Goal: Book appointment/travel/reservation

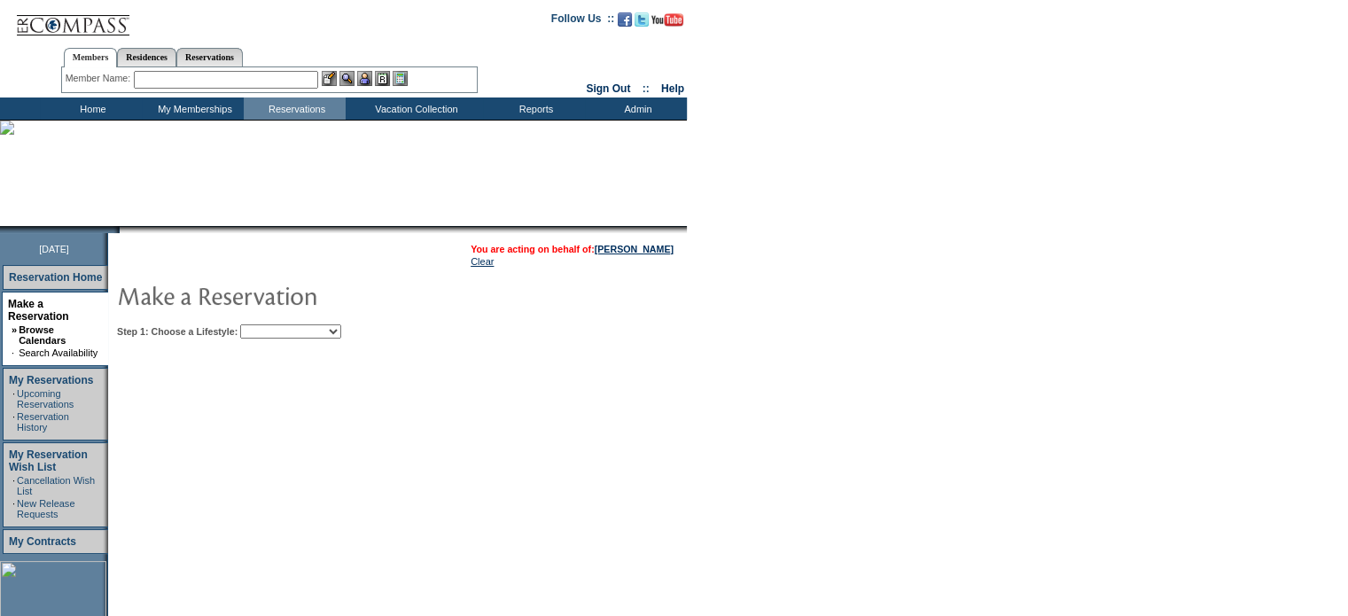
click at [341, 335] on select "Beach Leisure Metropolitan Mountain OIAL for Adventure OIAL for Couples OIAL fo…" at bounding box center [290, 331] width 101 height 14
select select "Mountain"
click at [270, 324] on select "Beach Leisure Metropolitan Mountain OIAL for Adventure OIAL for Couples OIAL fo…" at bounding box center [290, 331] width 101 height 14
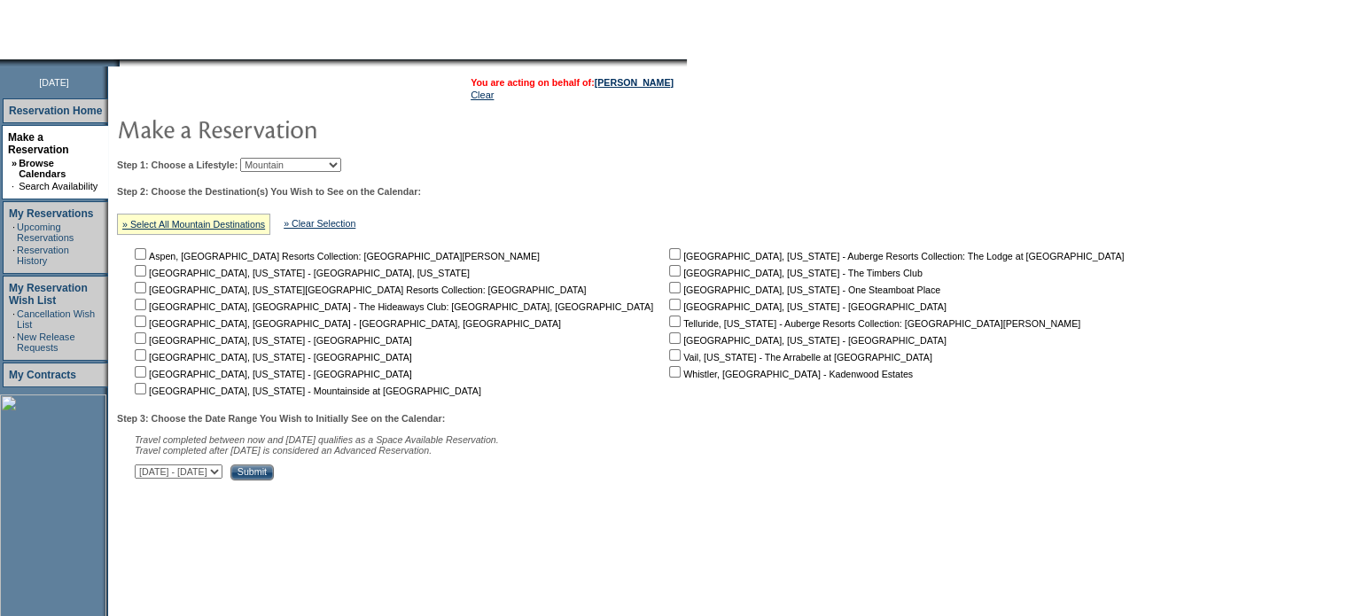
scroll to position [177, 0]
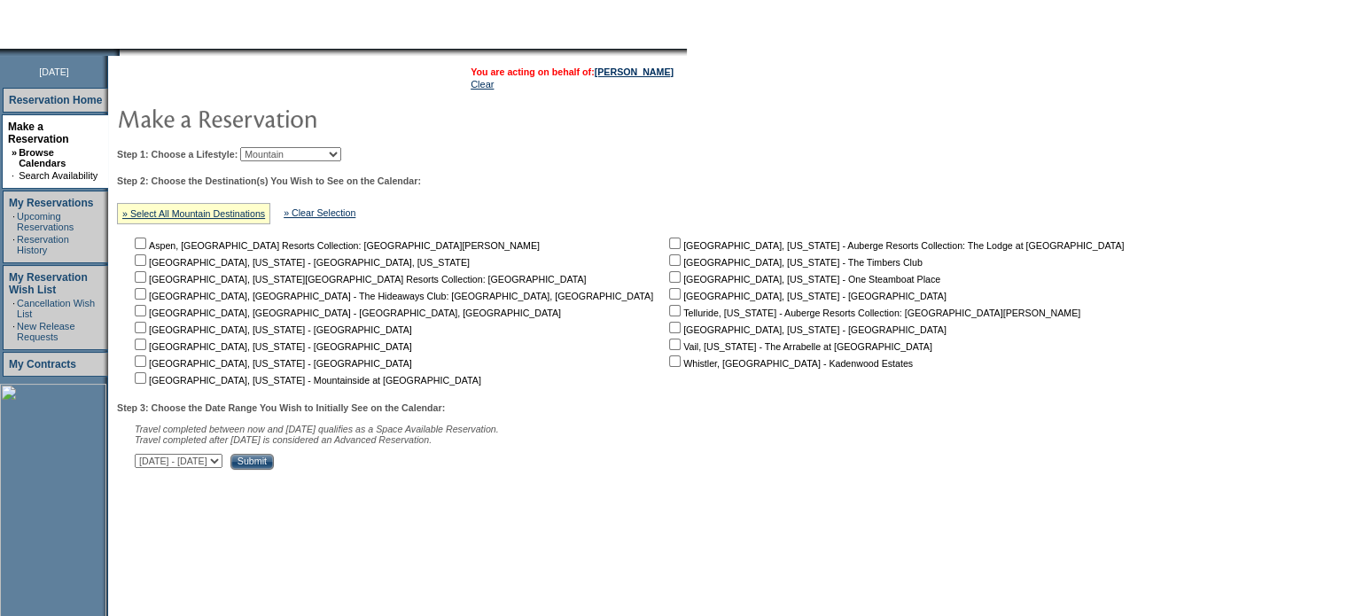
click at [669, 297] on input "checkbox" at bounding box center [675, 294] width 12 height 12
checkbox input "true"
click at [274, 466] on input "Submit" at bounding box center [251, 462] width 43 height 16
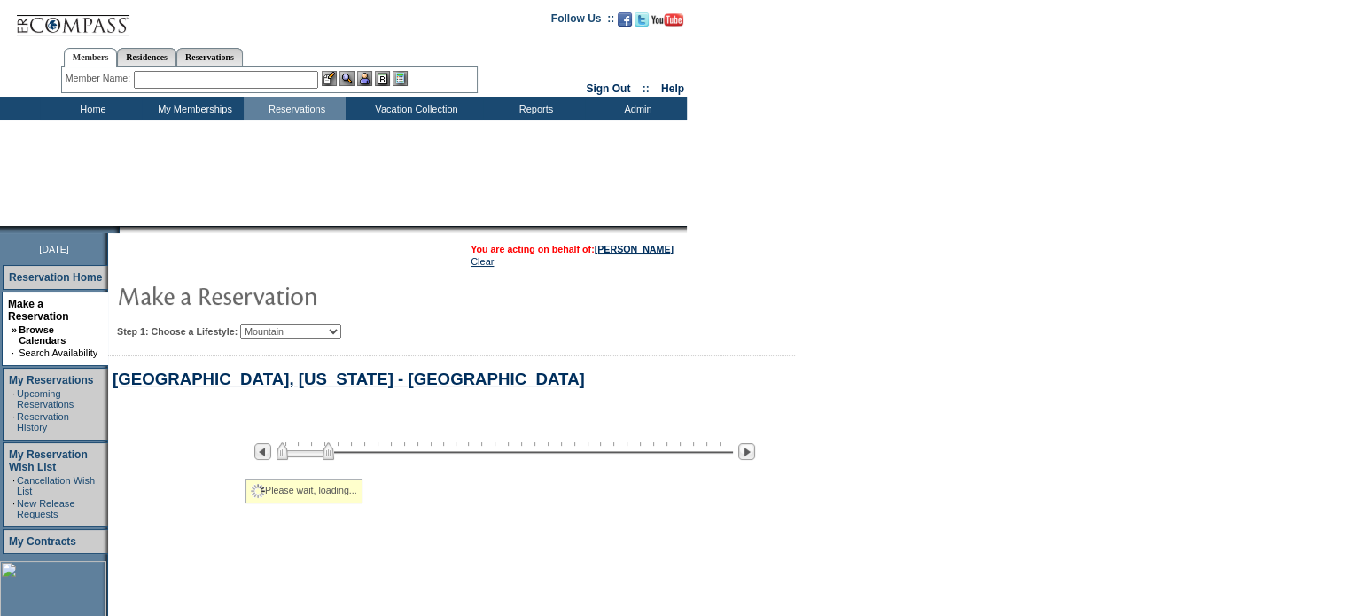
select select "Mountain"
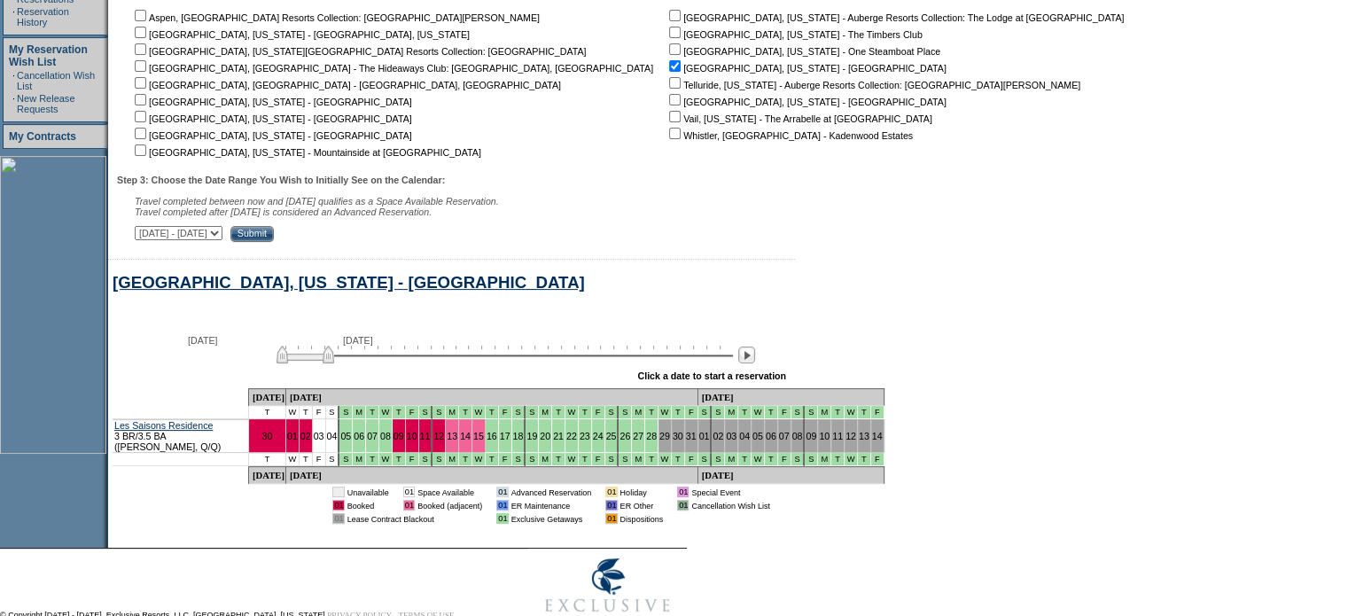
scroll to position [455, 0]
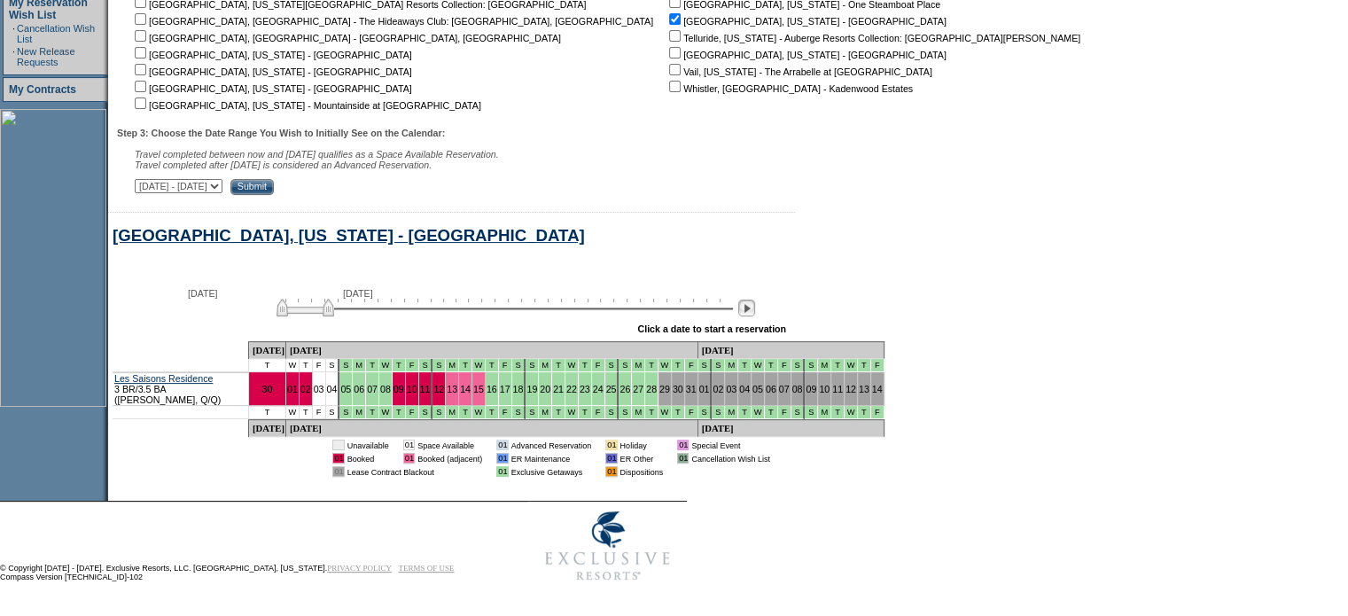
click at [754, 313] on img at bounding box center [746, 308] width 17 height 17
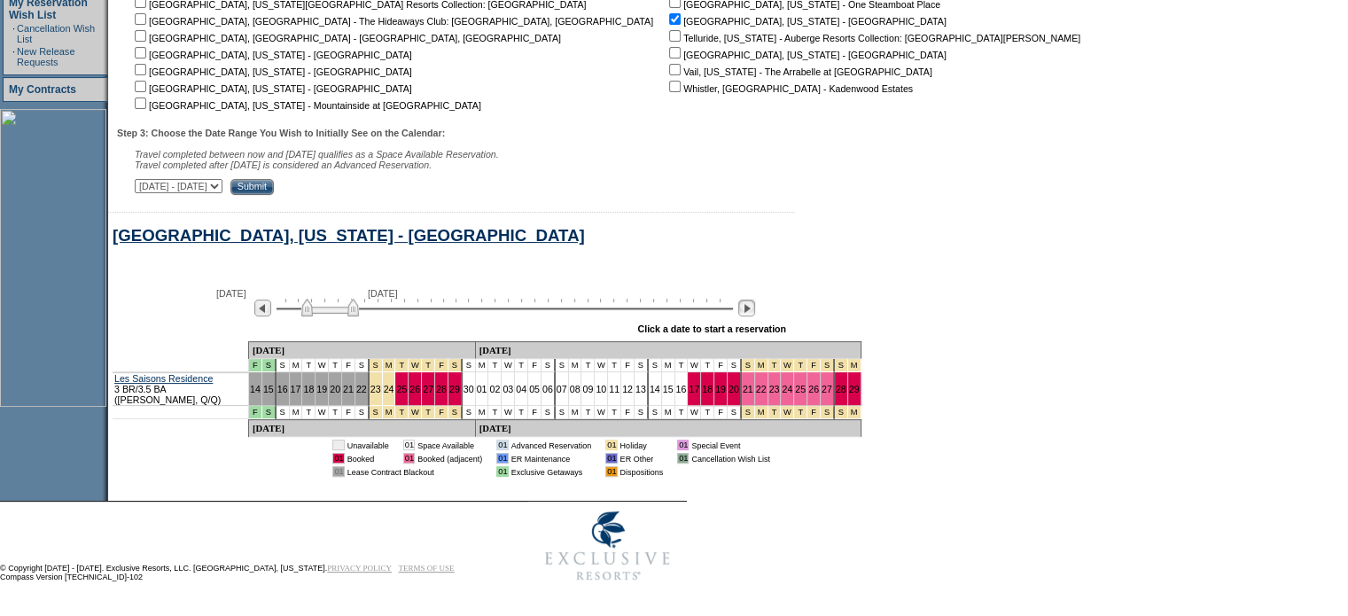
click at [755, 314] on img at bounding box center [746, 308] width 17 height 17
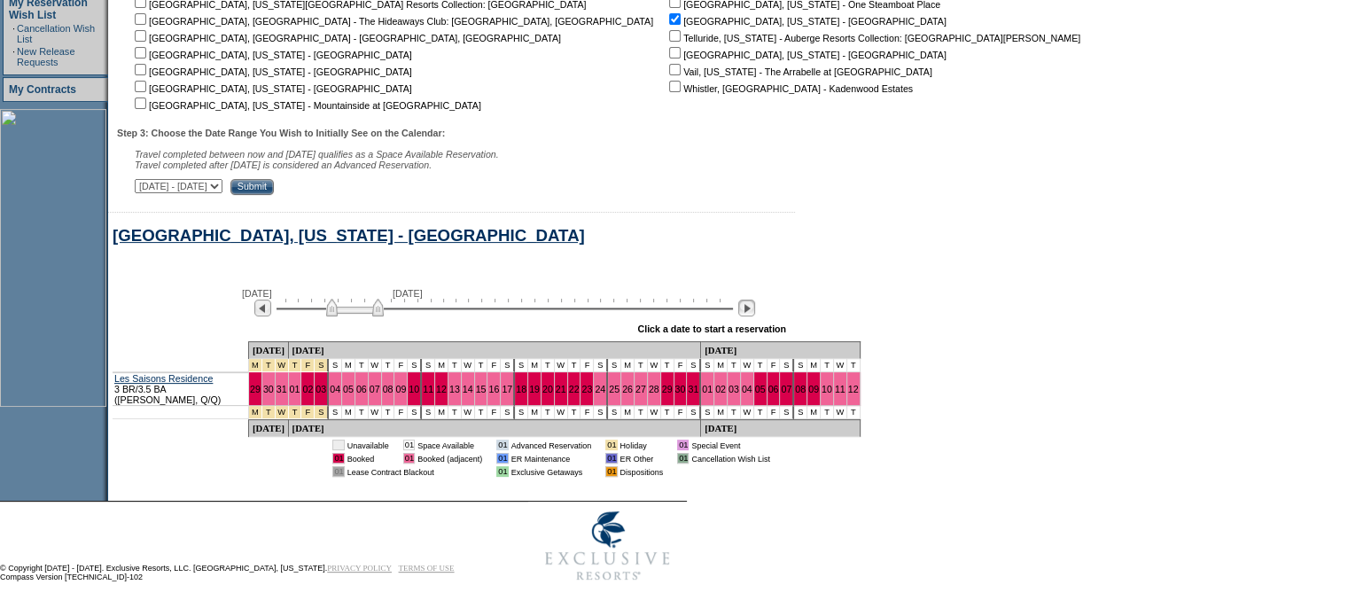
click at [751, 316] on img at bounding box center [746, 308] width 17 height 17
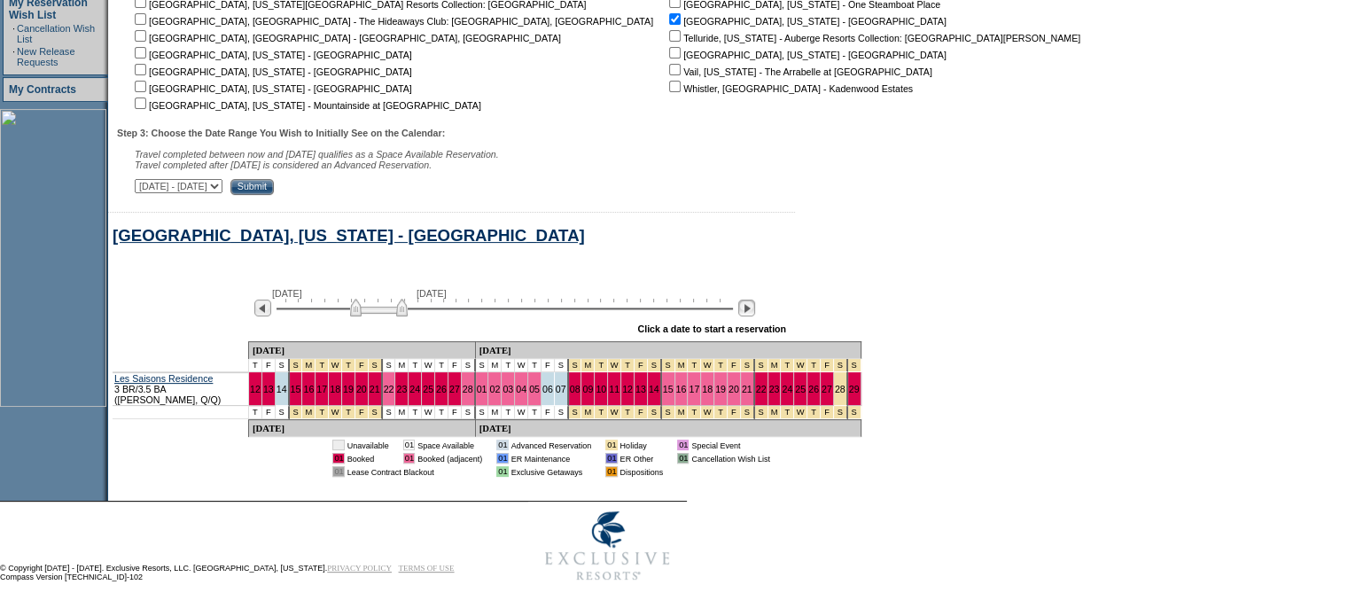
click at [751, 316] on img at bounding box center [746, 308] width 17 height 17
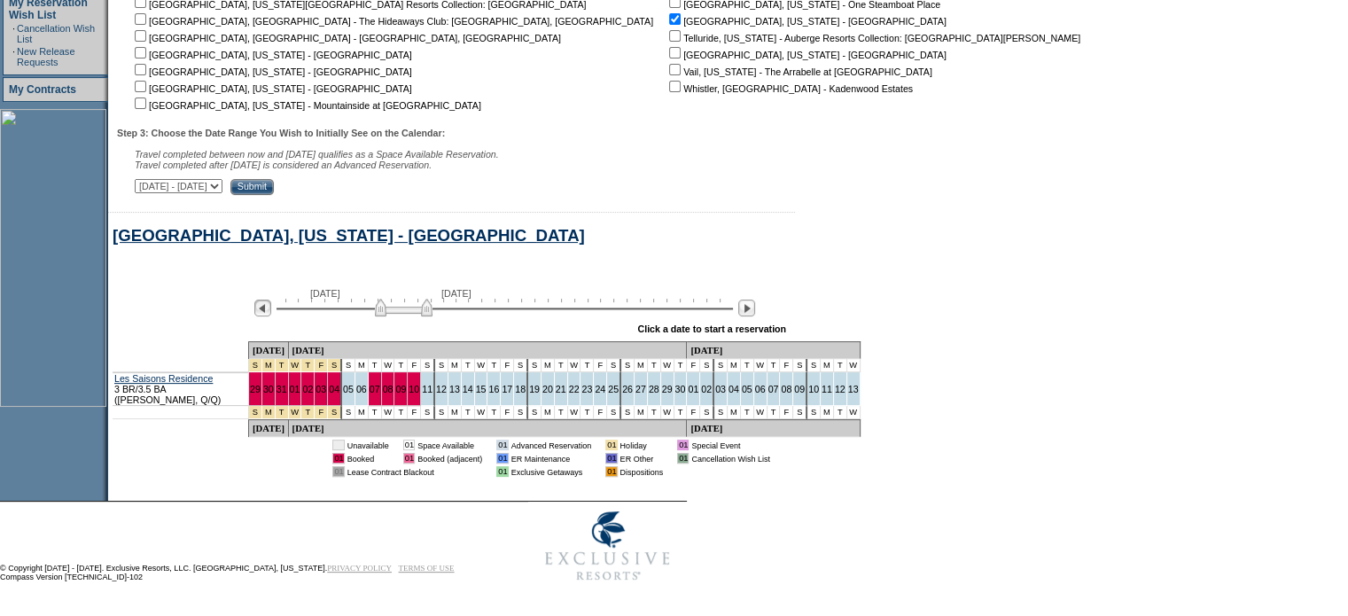
click at [268, 311] on img at bounding box center [262, 308] width 17 height 17
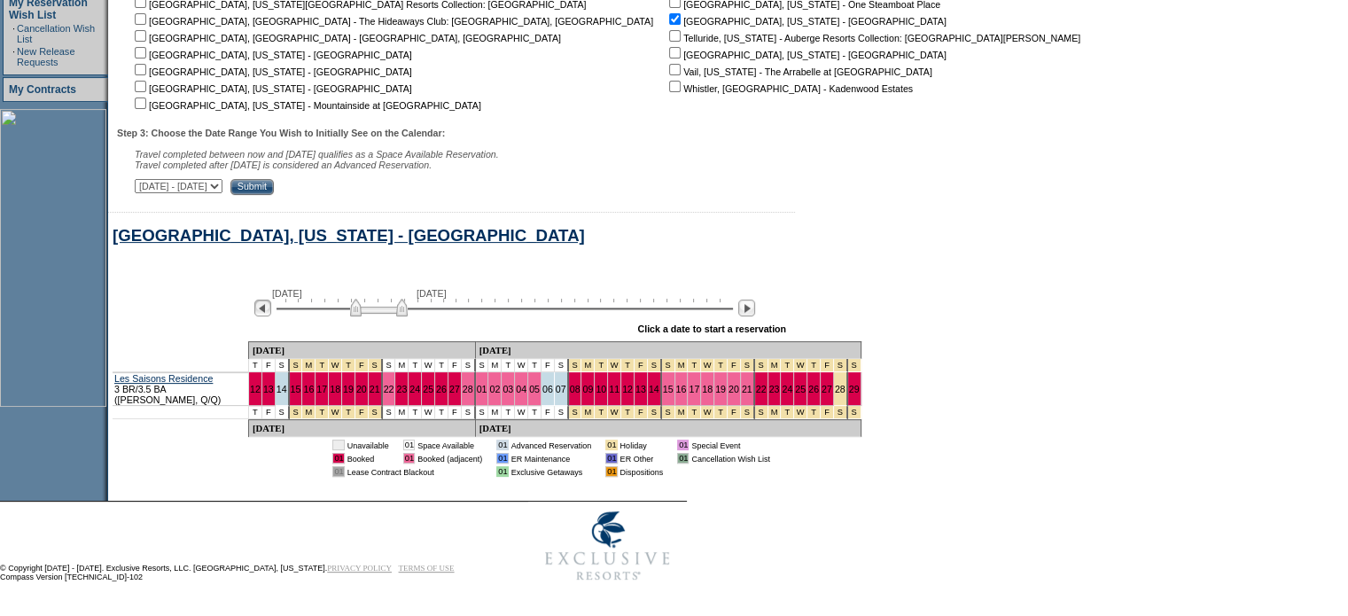
click at [269, 311] on img at bounding box center [262, 308] width 17 height 17
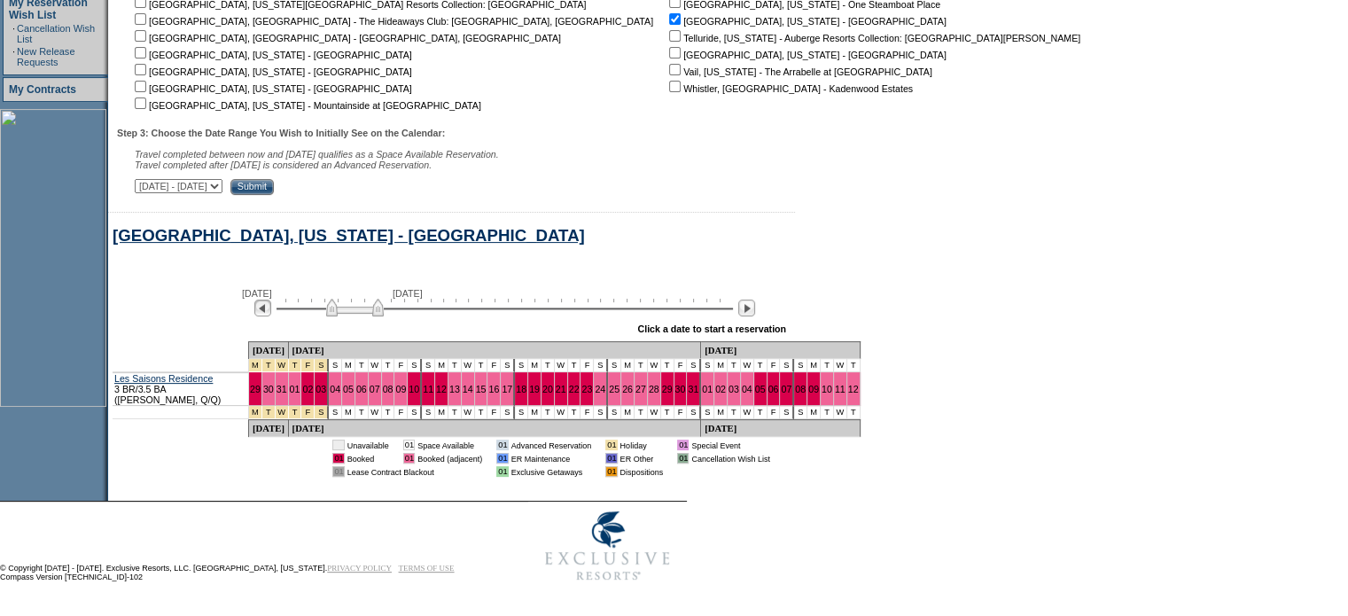
click at [269, 311] on img at bounding box center [262, 308] width 17 height 17
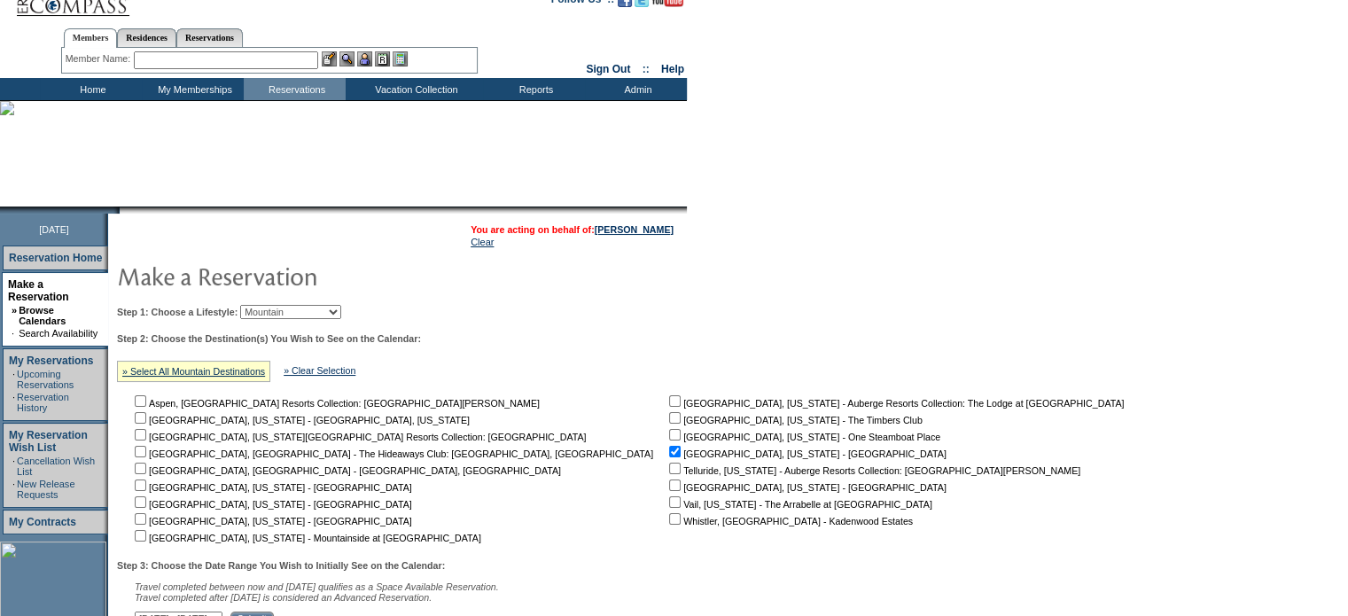
scroll to position [12, 0]
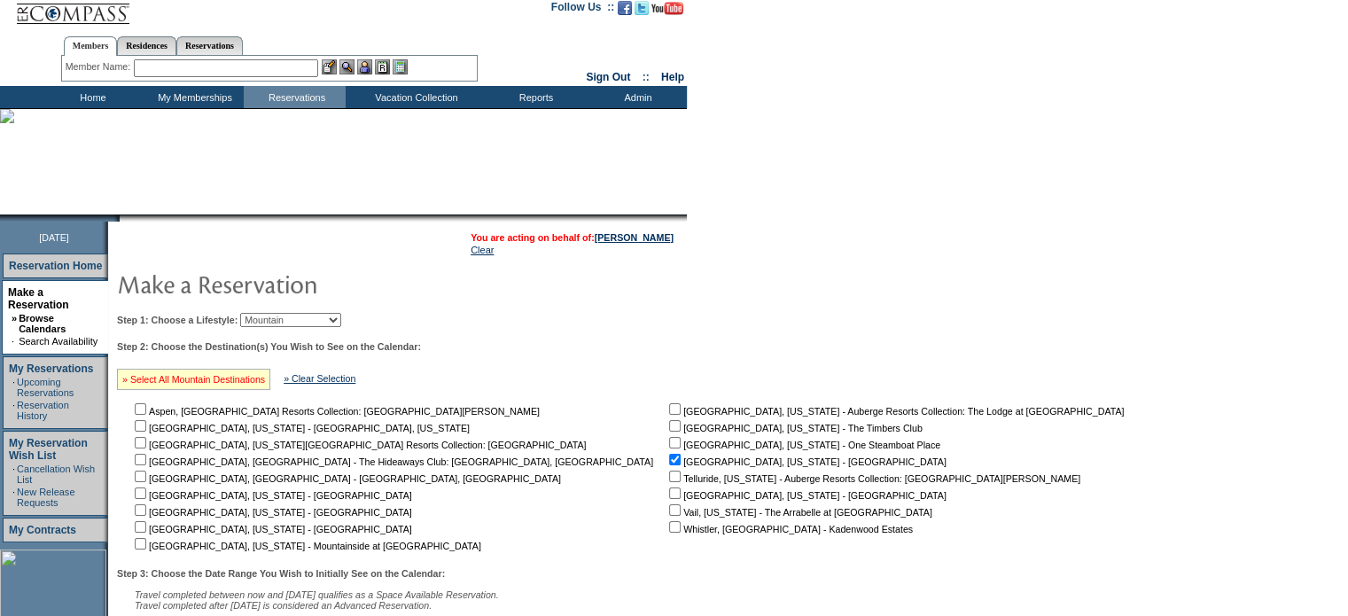
click at [204, 379] on link "» Select All Mountain Destinations" at bounding box center [193, 379] width 143 height 11
checkbox input "true"
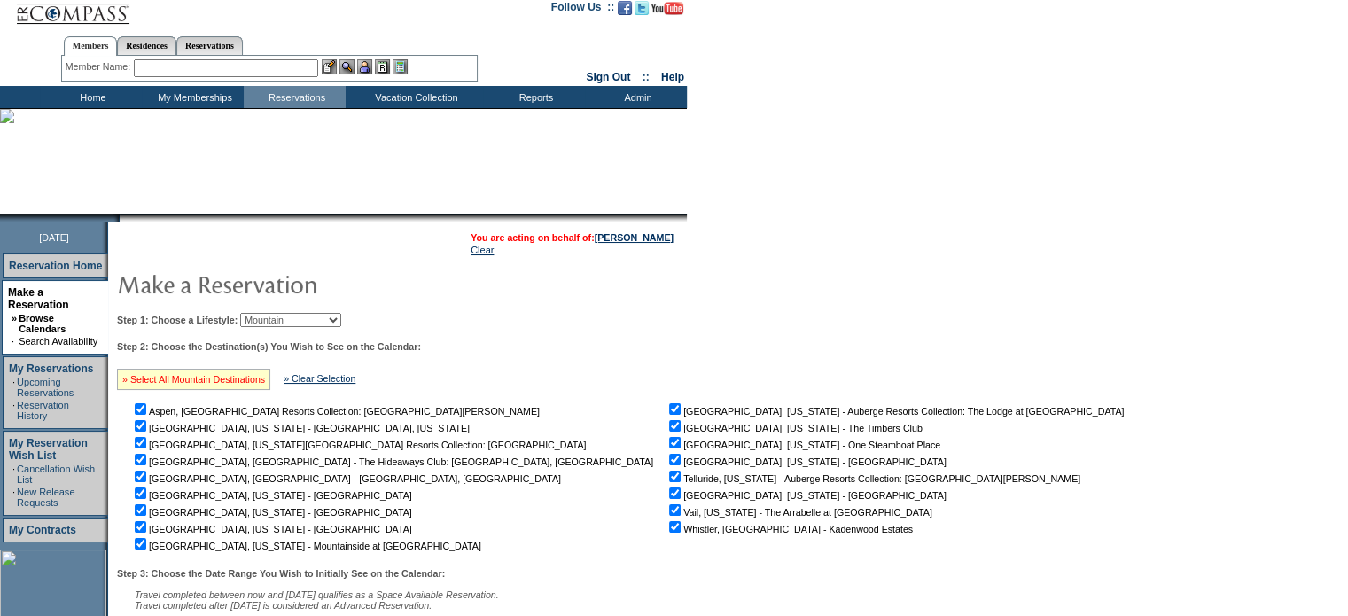
checkbox input "true"
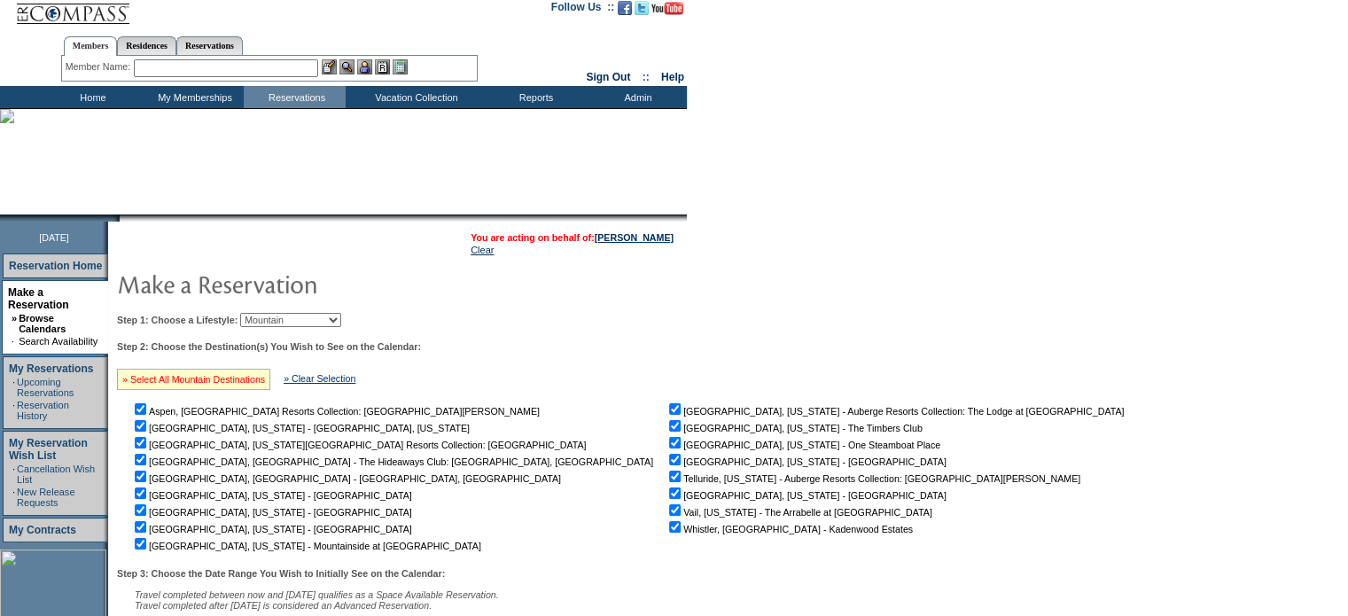
checkbox input "true"
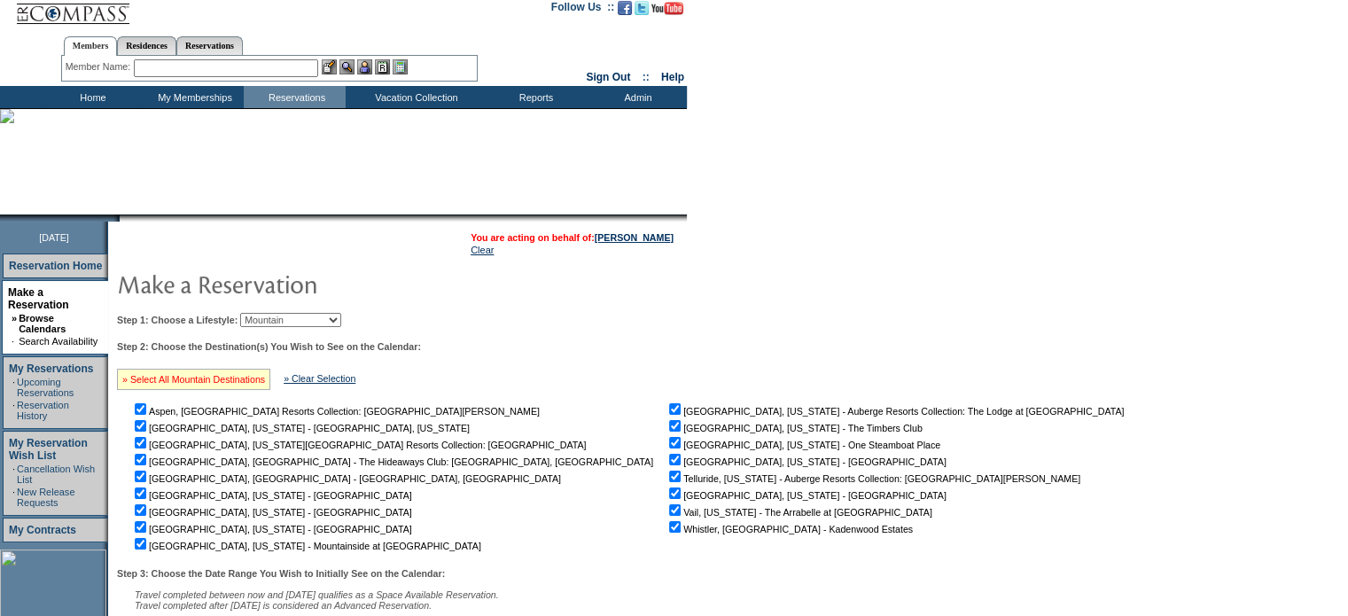
checkbox input "true"
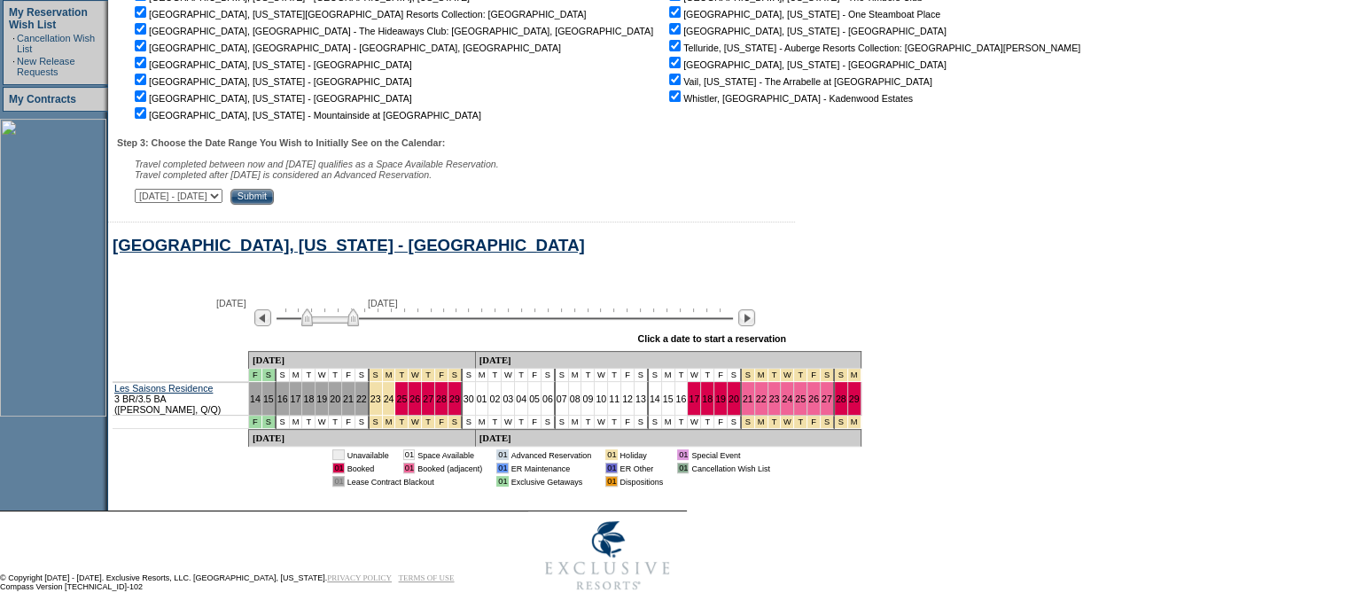
scroll to position [455, 0]
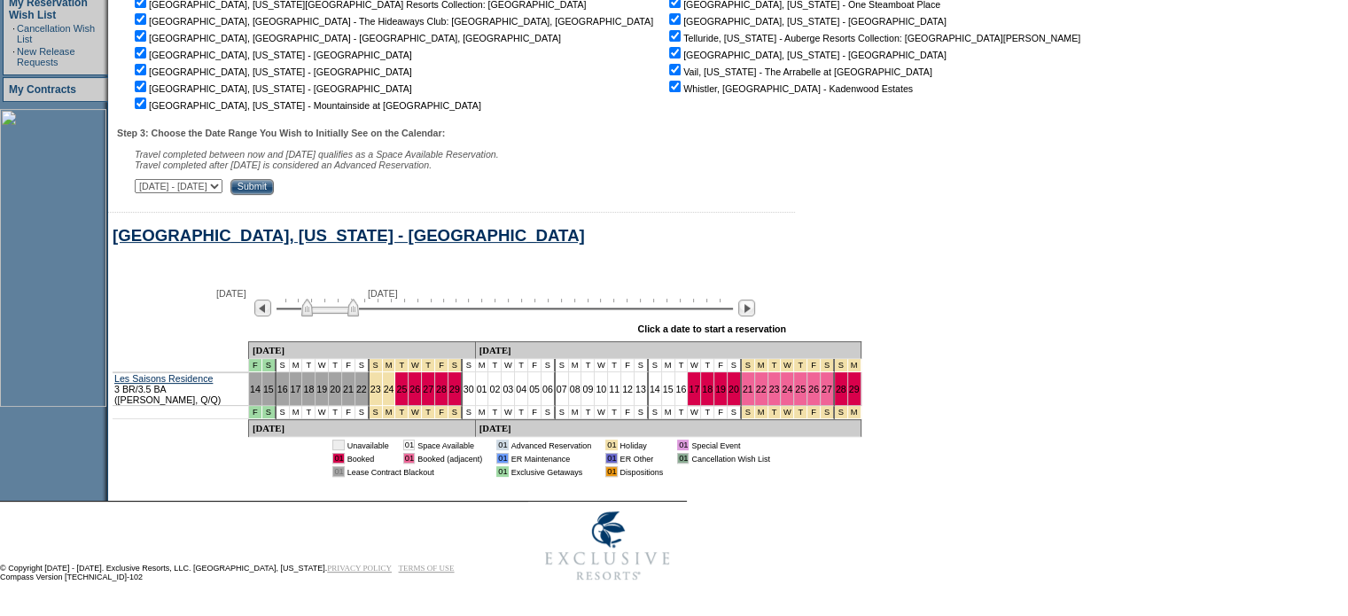
click at [274, 183] on input "Submit" at bounding box center [251, 187] width 43 height 16
